Goal: Information Seeking & Learning: Learn about a topic

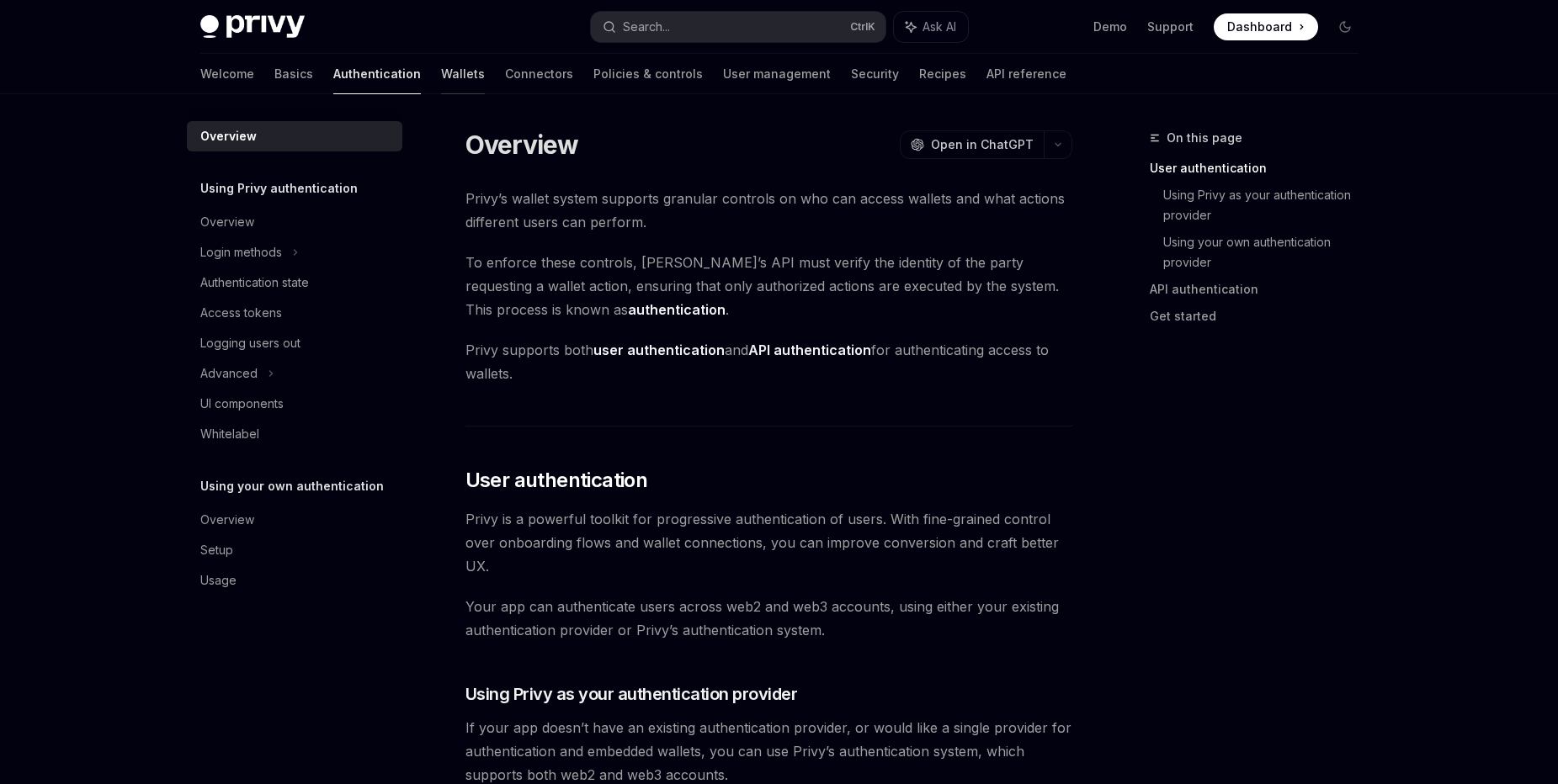
click at [441, 71] on link "Wallets" at bounding box center [463, 74] width 44 height 41
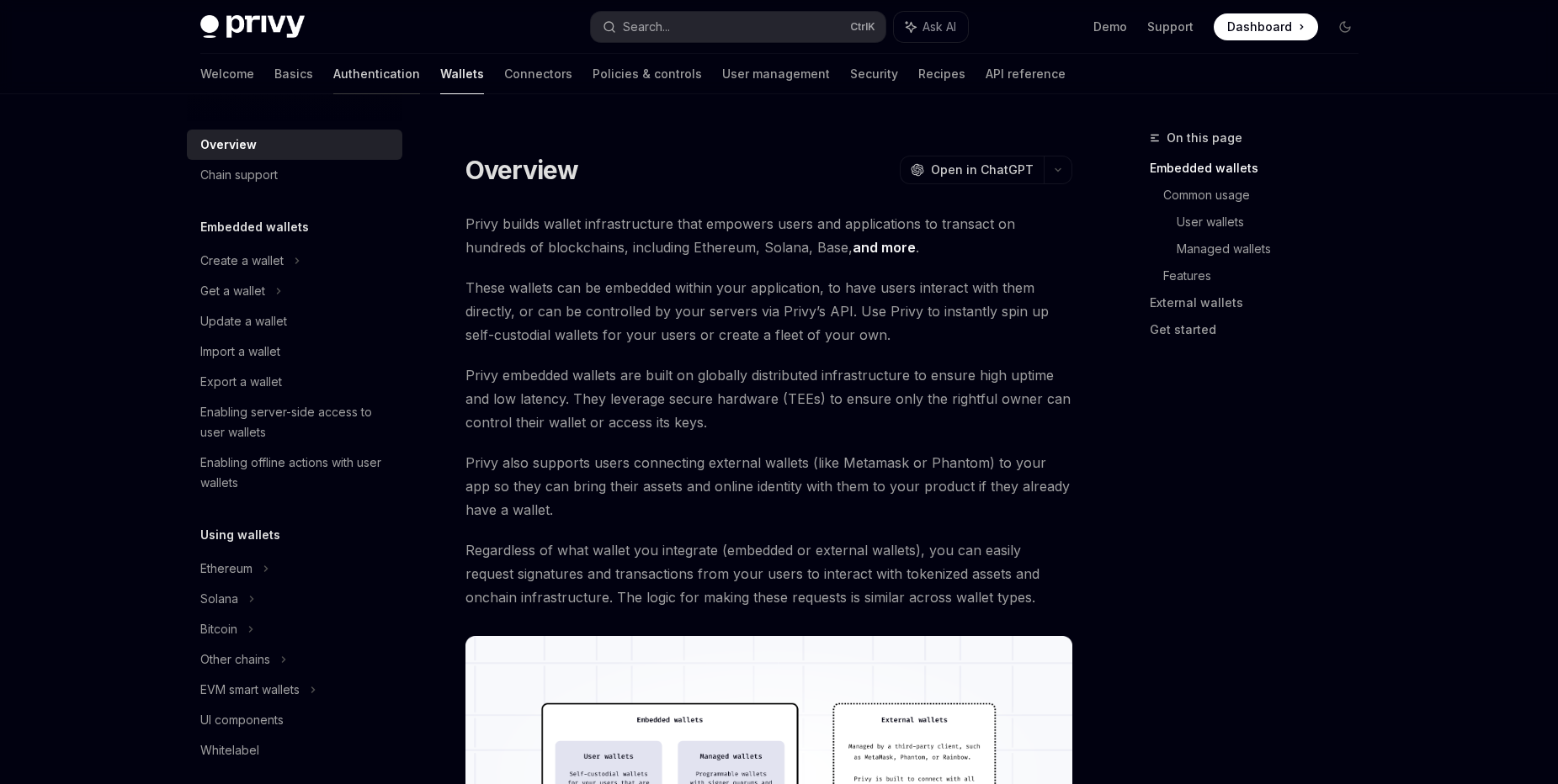
click at [333, 65] on link "Authentication" at bounding box center [376, 74] width 87 height 41
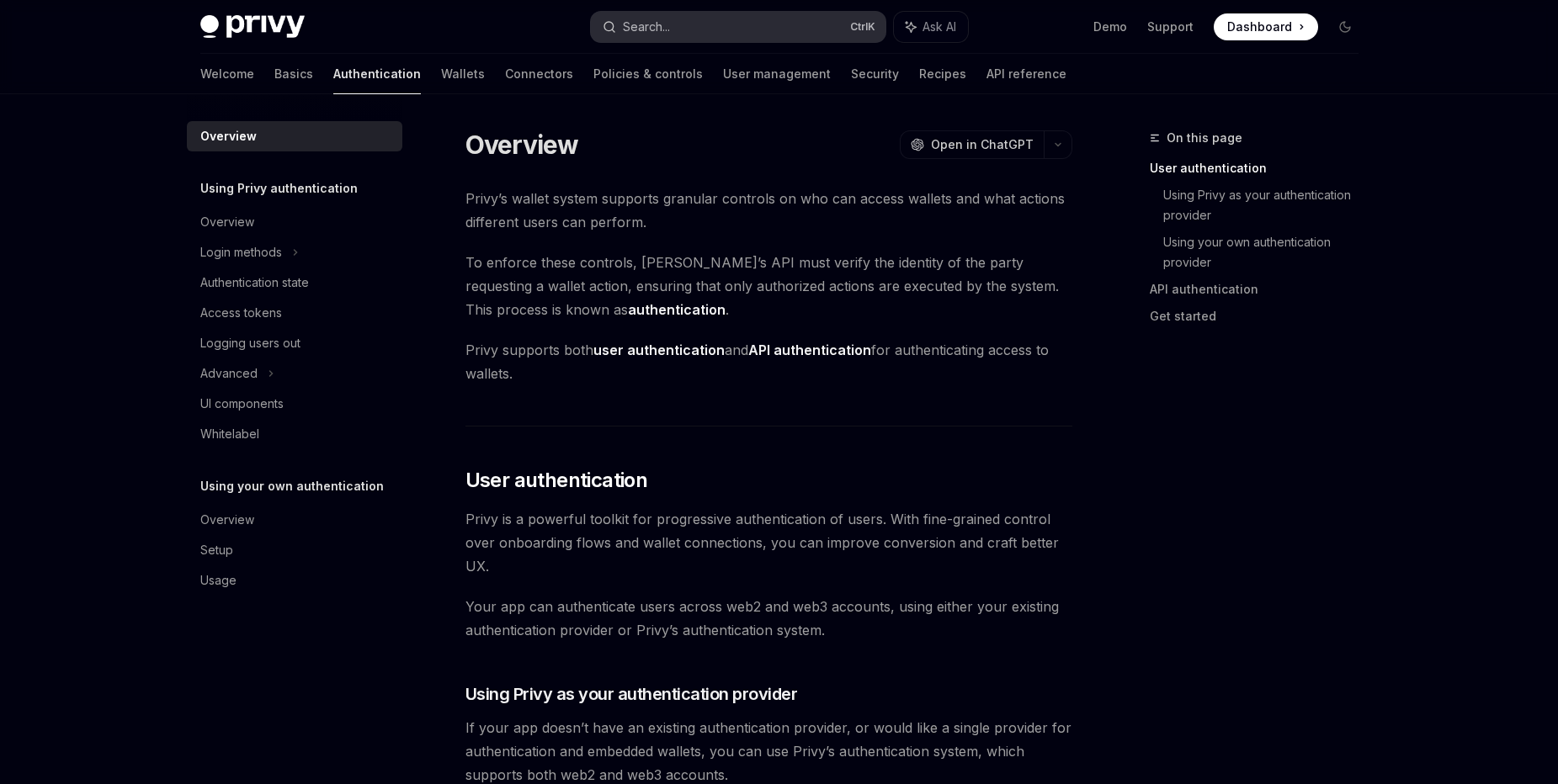
click at [687, 32] on button "Search... Ctrl K" at bounding box center [738, 27] width 294 height 30
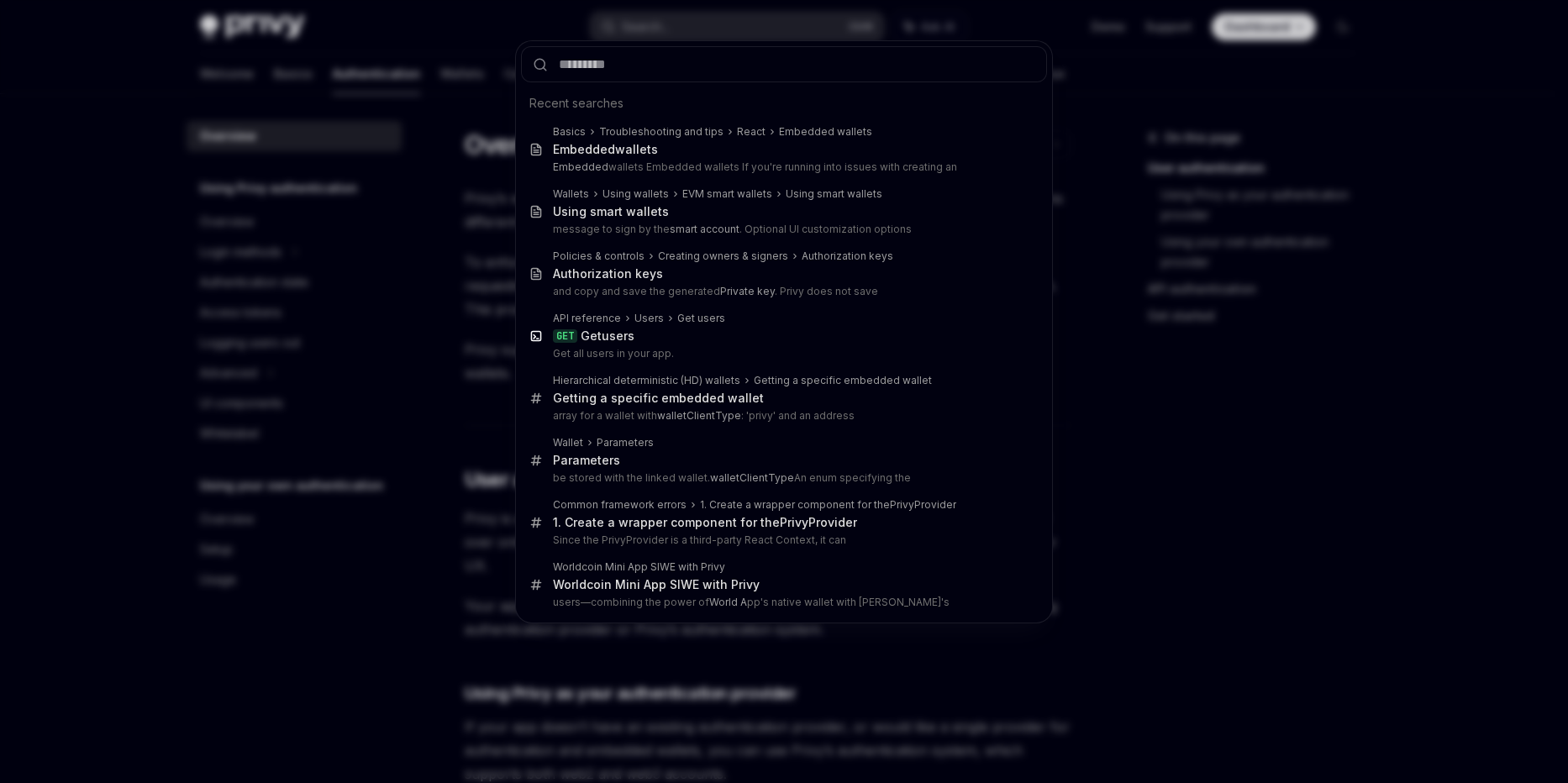
click at [367, 581] on div "Recent searches Basics Troubleshooting and tips React Embedded wallets Embedded…" at bounding box center [784, 391] width 1568 height 783
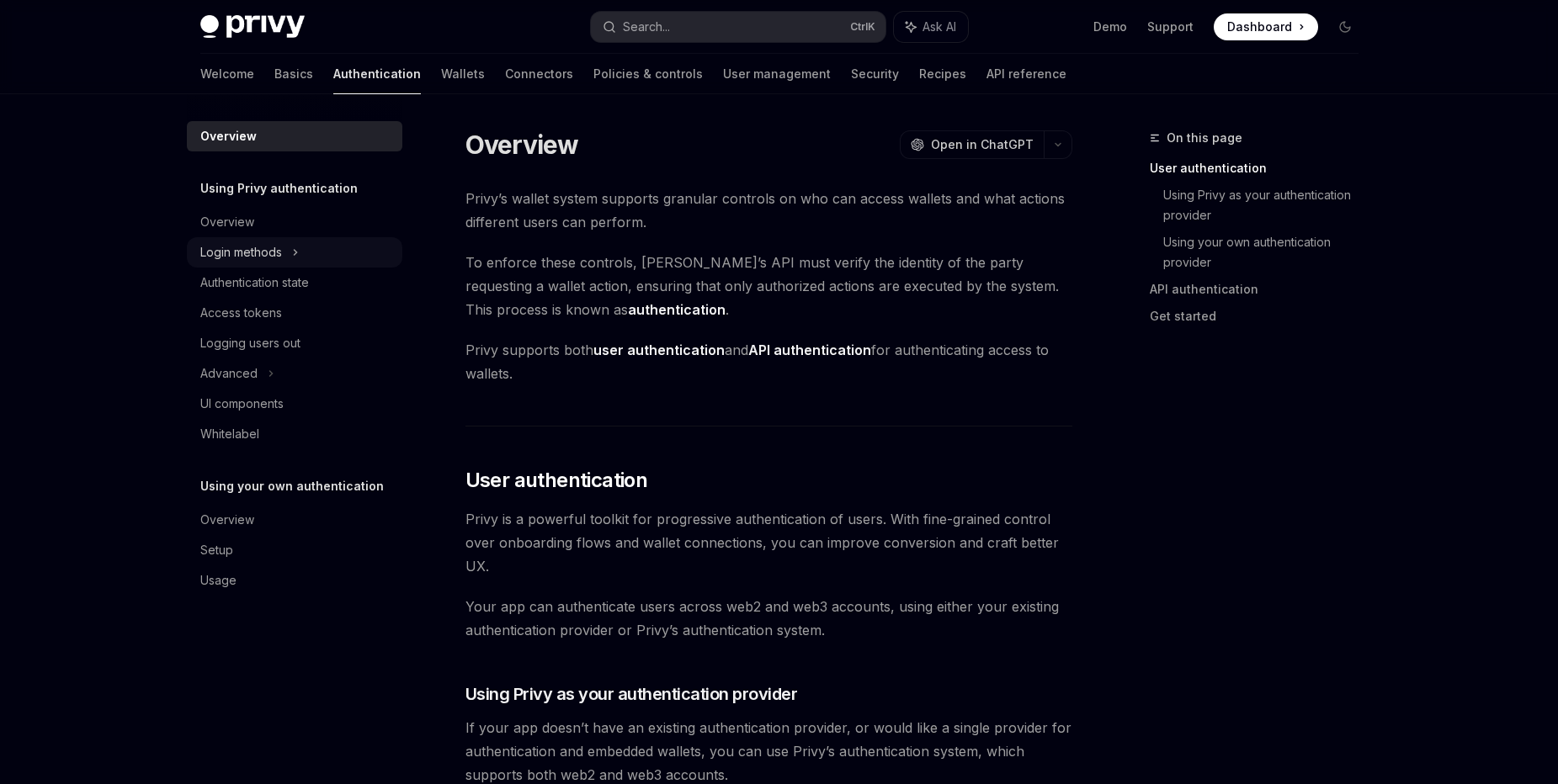
click at [267, 253] on div "Login methods" at bounding box center [242, 252] width 82 height 20
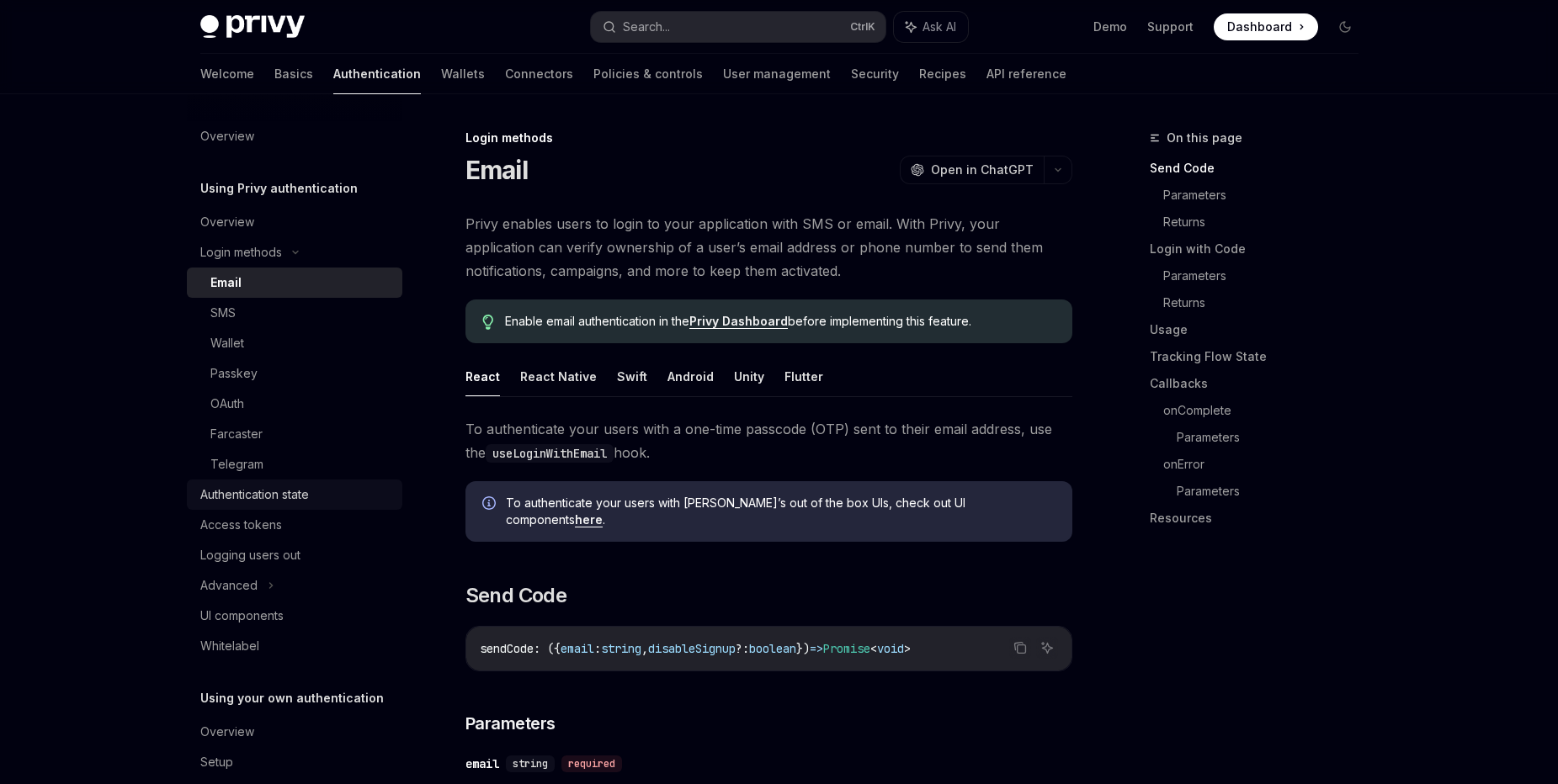
click at [306, 487] on div "Authentication state" at bounding box center [255, 495] width 108 height 20
type textarea "*"
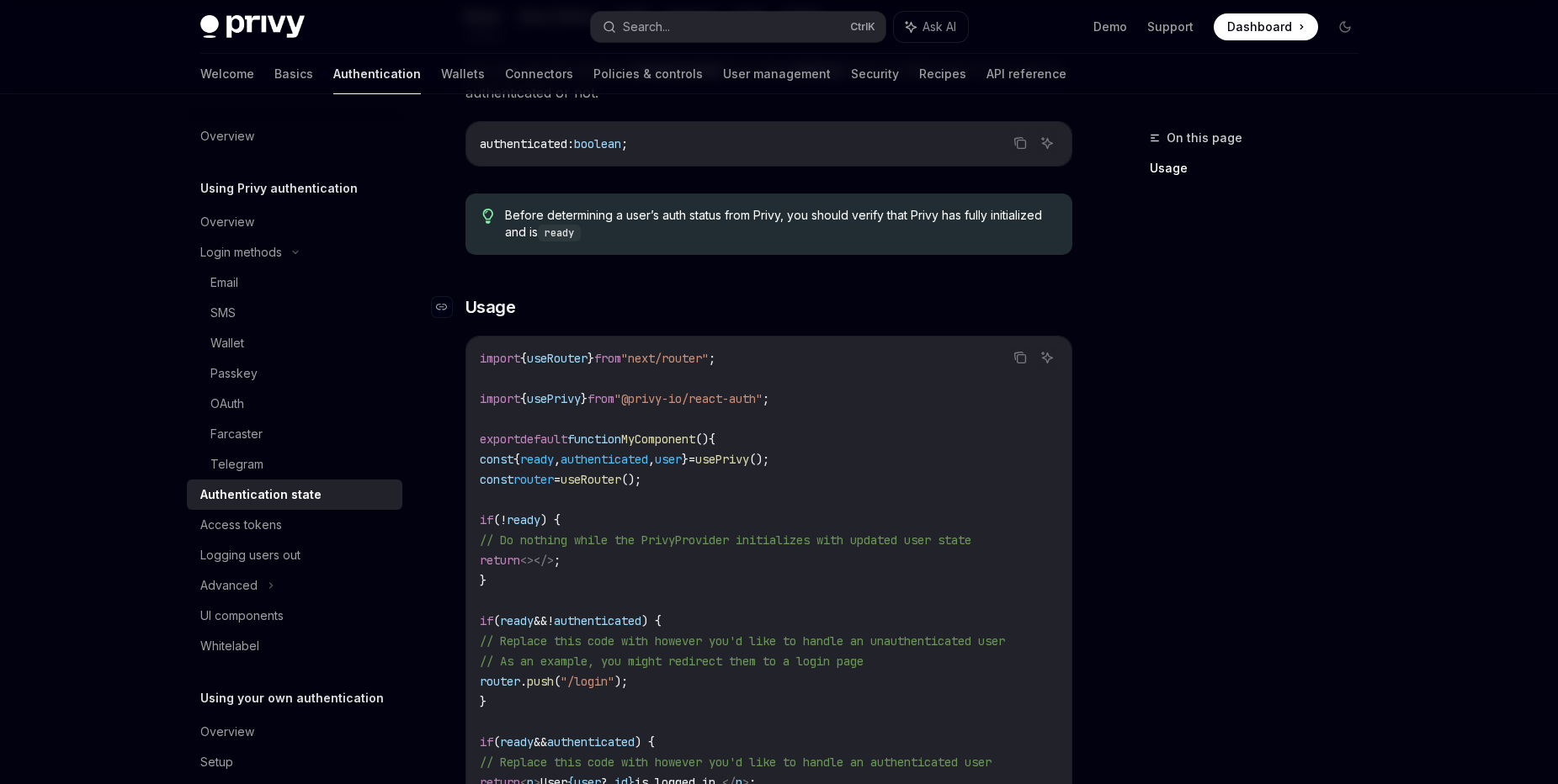
scroll to position [403, 0]
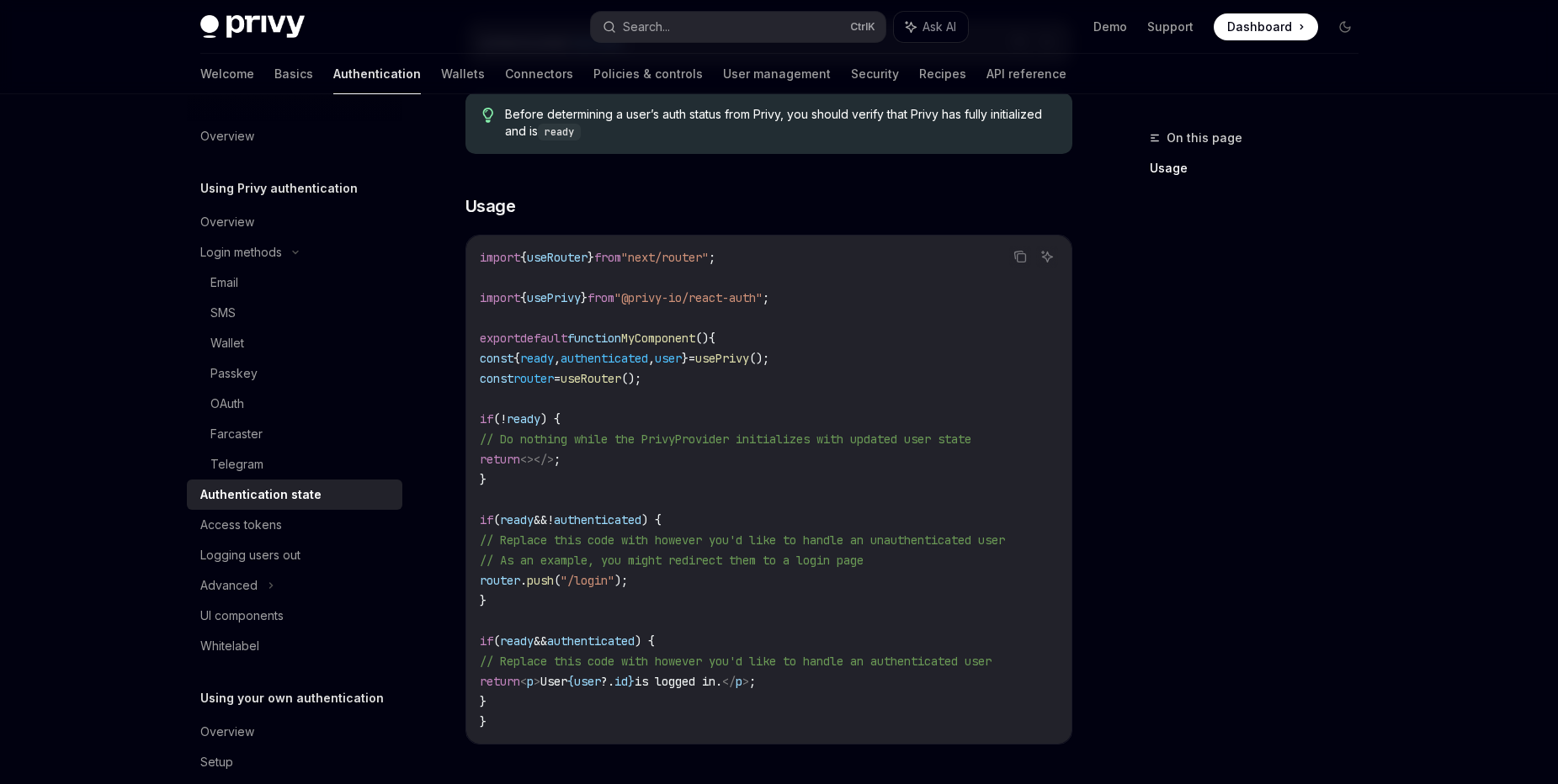
click at [574, 254] on span "useRouter" at bounding box center [557, 256] width 61 height 15
click at [870, 327] on code "import { useRouter } from "next/router" ; import { usePrivy } from "@privy-io/r…" at bounding box center [770, 490] width 579 height 485
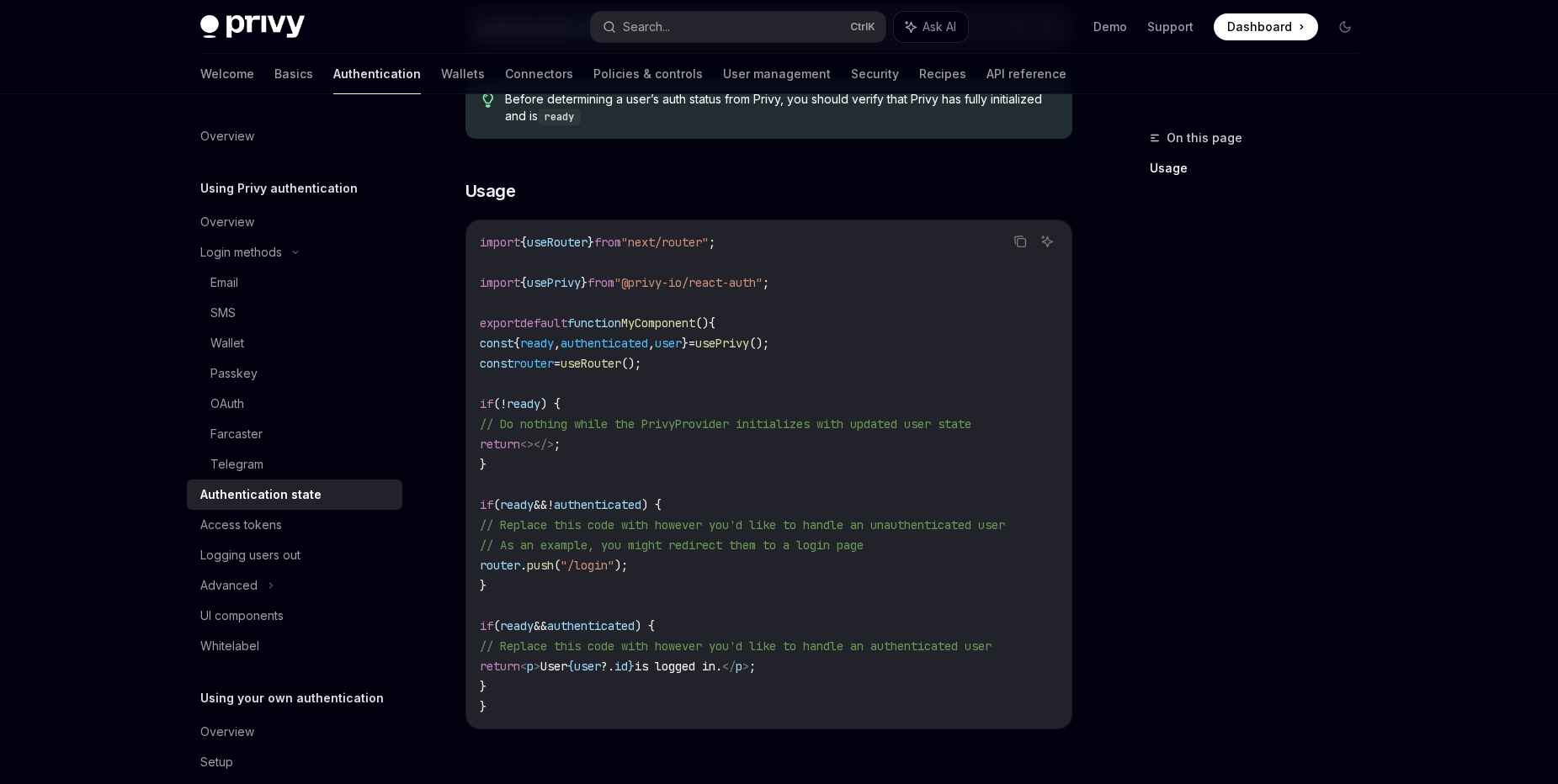
scroll to position [547, 0]
